Goal: Find specific page/section: Find specific page/section

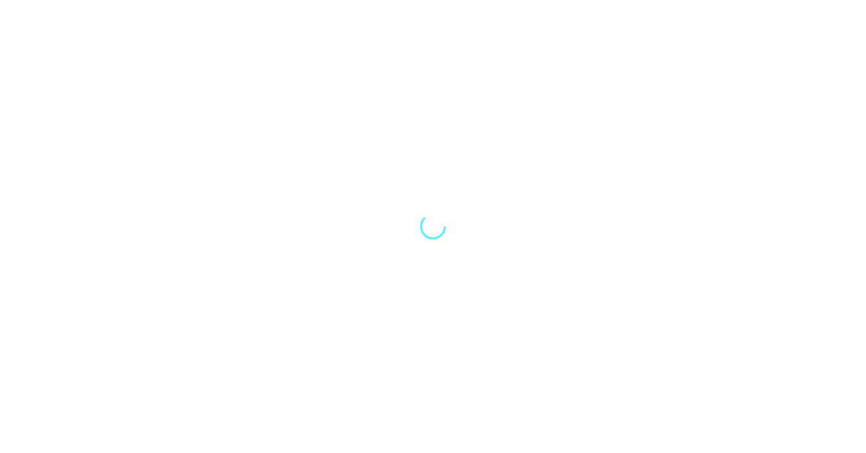
select select "Song"
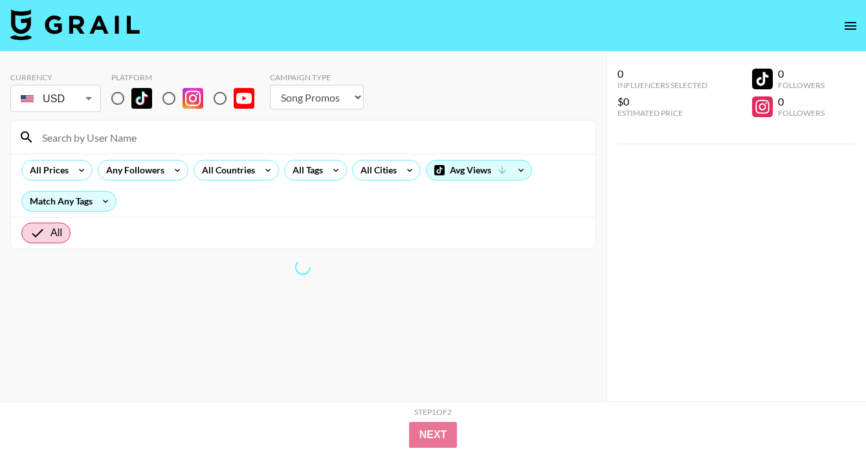
click at [174, 98] on input "radio" at bounding box center [168, 98] width 27 height 27
radio input "true"
click at [148, 136] on input at bounding box center [311, 137] width 554 height 21
paste input "harleygrayyy"
type input "harleygrayyy"
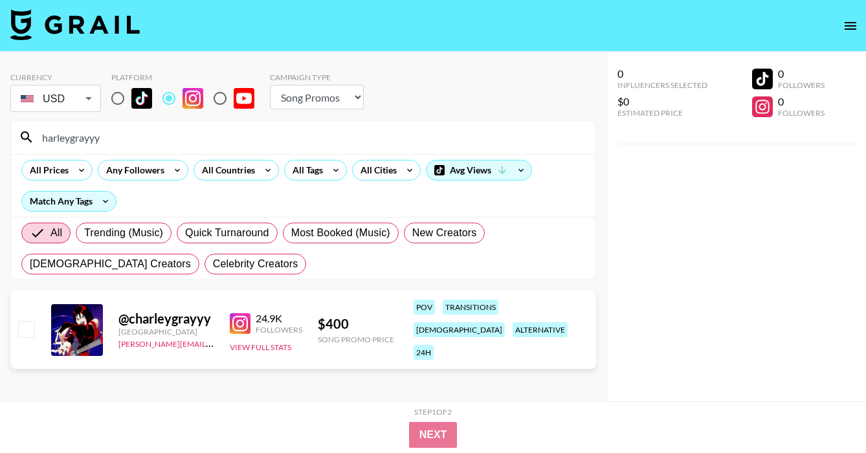
click at [241, 321] on img at bounding box center [240, 323] width 21 height 21
